Goal: Task Accomplishment & Management: Complete application form

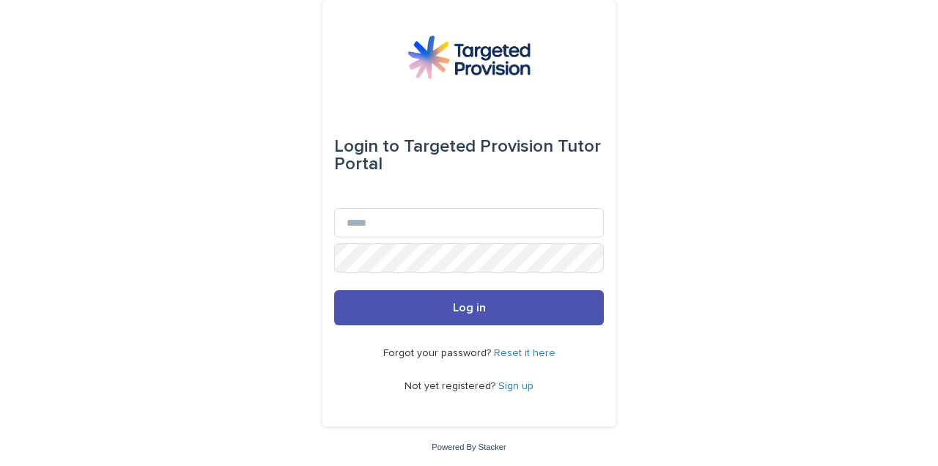
click at [653, 336] on div "Login to Targeted Provision Tutor Portal Email Password Log in Forgot your pass…" at bounding box center [469, 233] width 938 height 467
click at [526, 355] on link "Reset it here" at bounding box center [525, 353] width 62 height 10
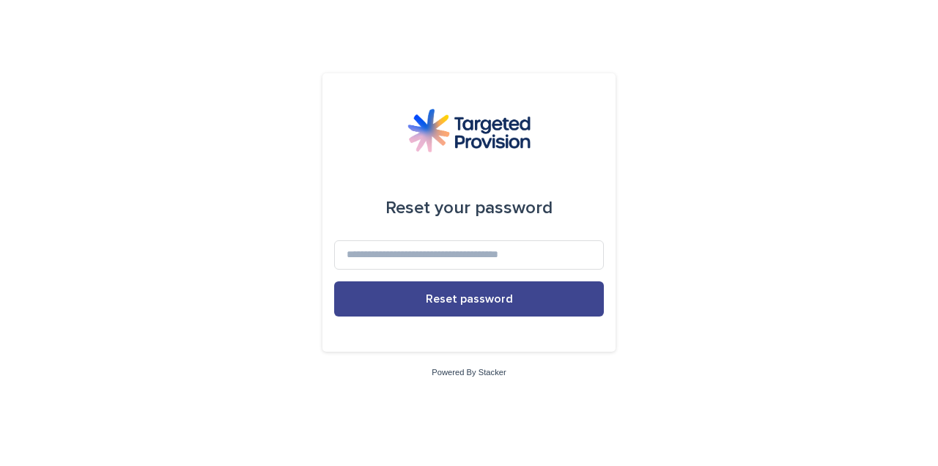
click at [478, 302] on span "Reset password" at bounding box center [469, 299] width 87 height 12
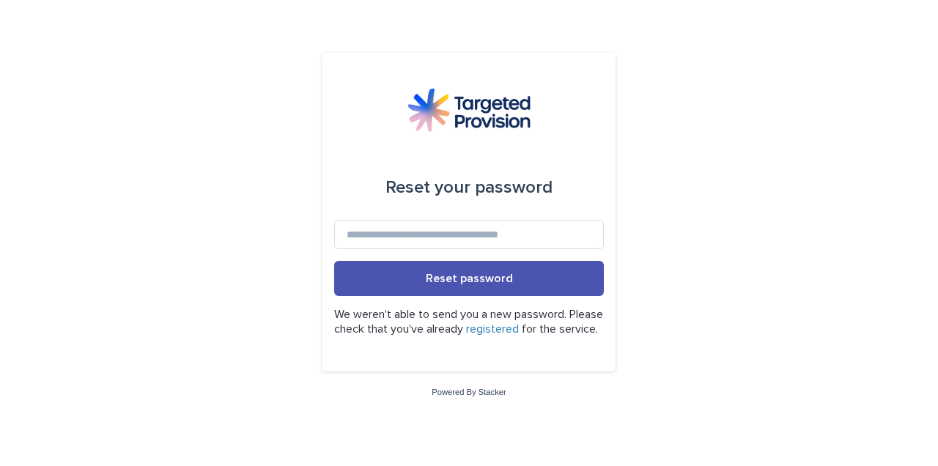
click at [519, 323] on link "registered" at bounding box center [492, 329] width 53 height 12
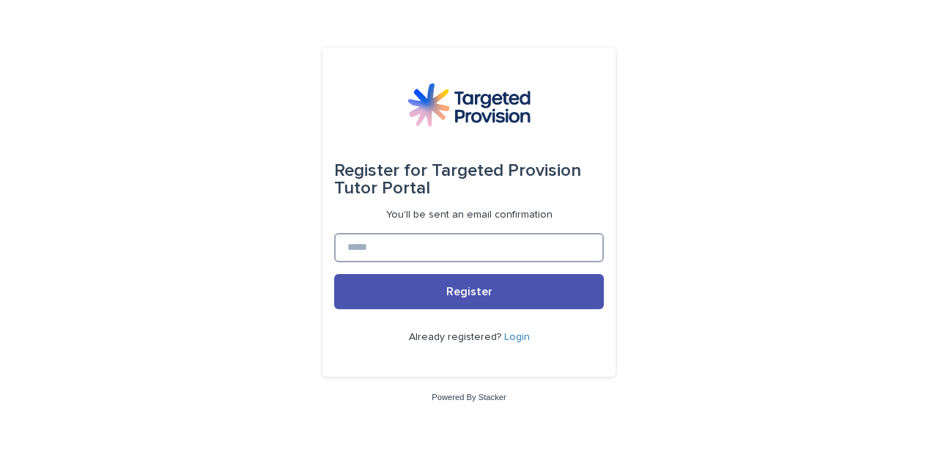
click at [383, 253] on input at bounding box center [469, 247] width 270 height 29
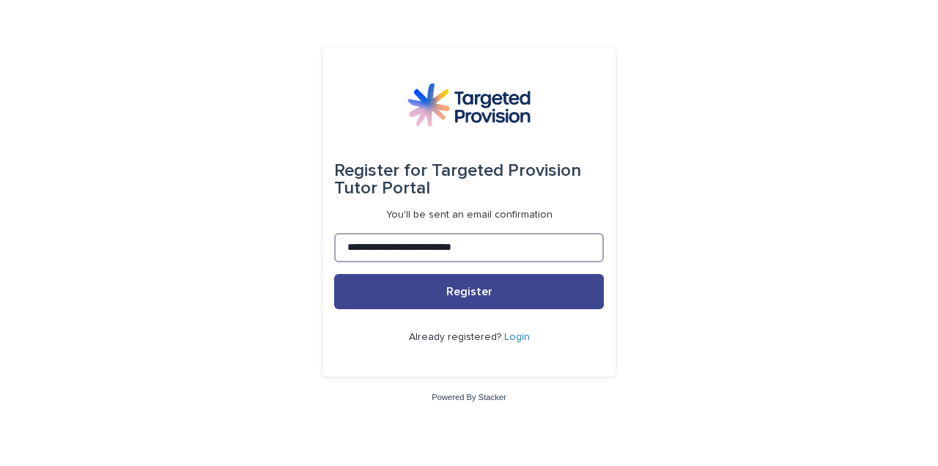
type input "**********"
click at [437, 300] on button "Register" at bounding box center [469, 291] width 270 height 35
